Goal: Check status: Check status

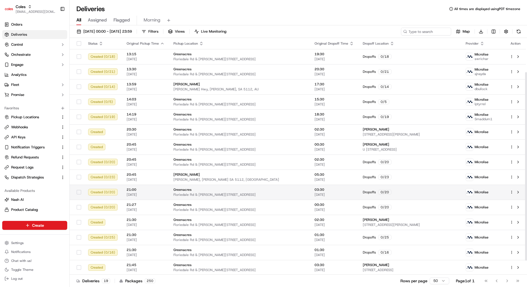
scroll to position [60, 0]
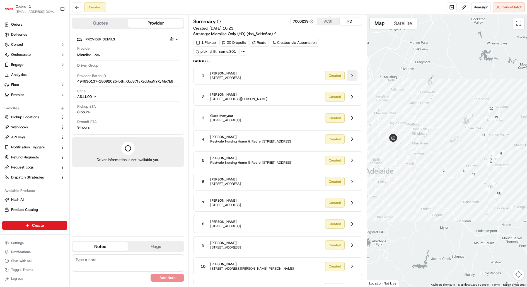
click at [350, 76] on button at bounding box center [352, 75] width 11 height 11
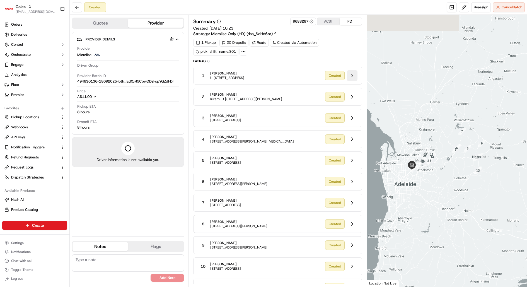
click at [356, 76] on button at bounding box center [352, 75] width 11 height 11
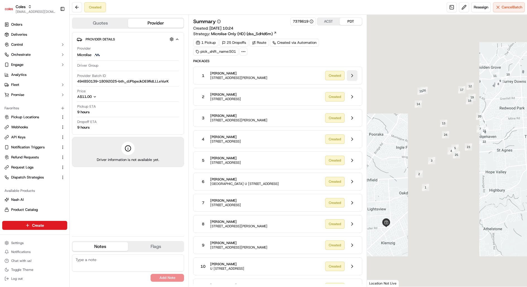
click at [350, 75] on button at bounding box center [352, 75] width 11 height 11
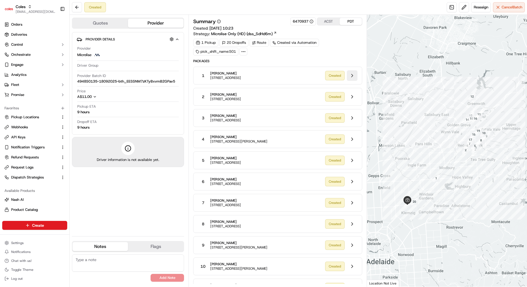
click at [355, 76] on button at bounding box center [352, 75] width 11 height 11
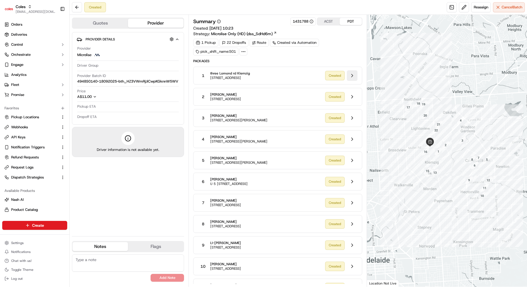
click at [356, 76] on button at bounding box center [352, 75] width 11 height 11
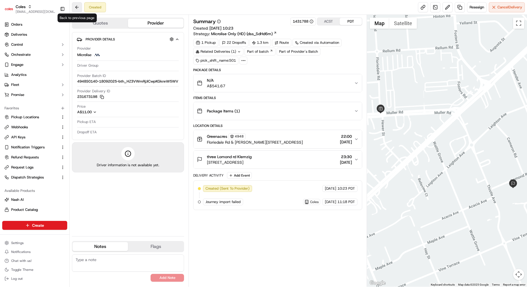
click at [79, 6] on button at bounding box center [77, 7] width 10 height 10
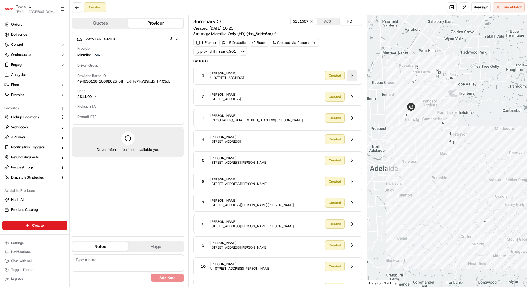
click at [357, 76] on button at bounding box center [352, 75] width 11 height 11
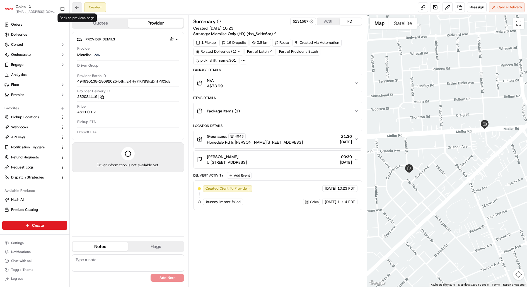
click at [76, 7] on button at bounding box center [77, 7] width 10 height 10
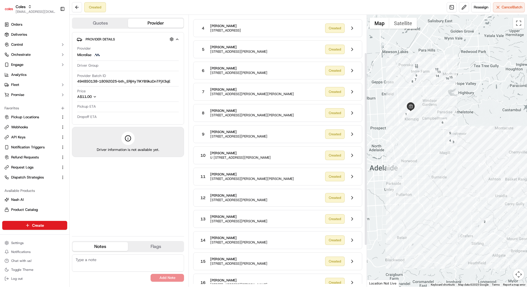
scroll to position [17, 0]
